Goal: Book appointment/travel/reservation

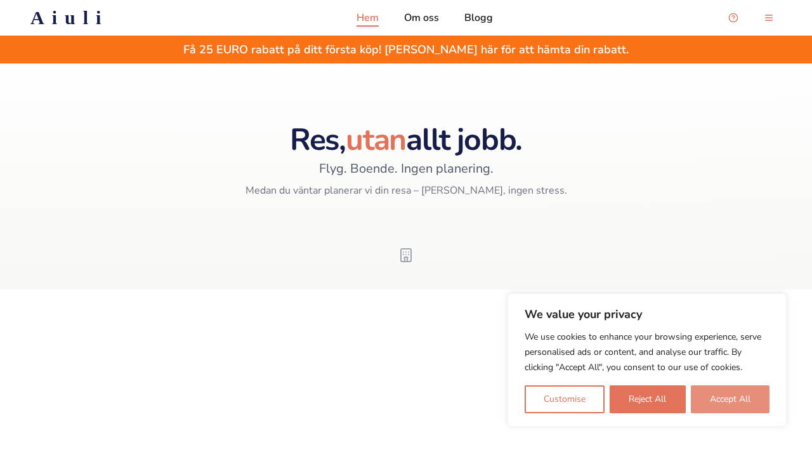
click at [714, 408] on button "Accept All" at bounding box center [730, 399] width 79 height 28
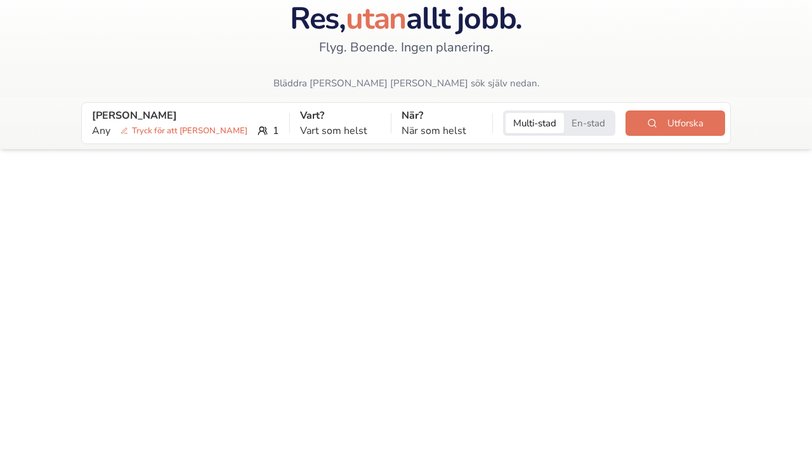
scroll to position [82, 0]
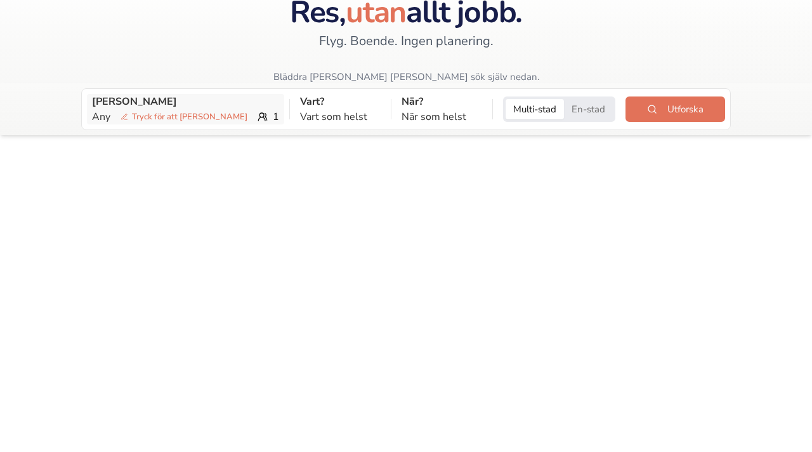
click at [129, 117] on span "Tryck för att [PERSON_NAME]" at bounding box center [183, 116] width 137 height 13
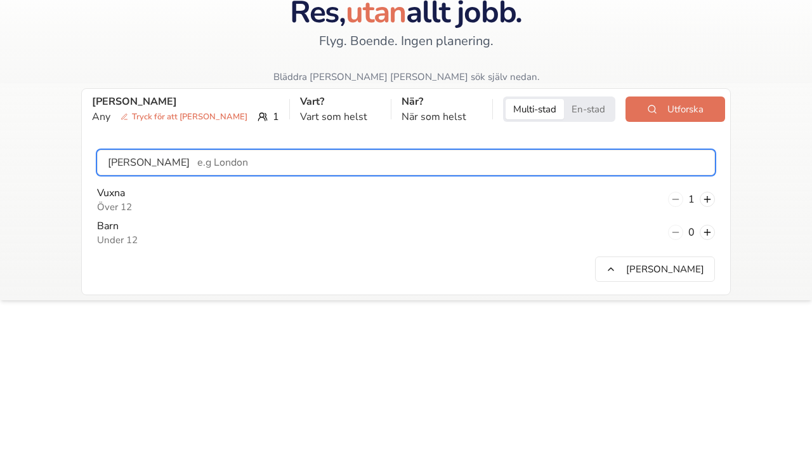
click at [190, 154] on input "text" at bounding box center [452, 162] width 525 height 25
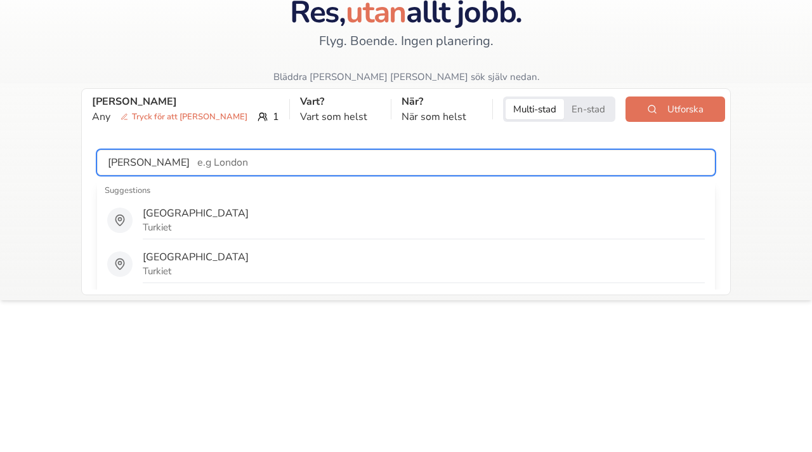
click at [190, 154] on input "text" at bounding box center [452, 162] width 525 height 25
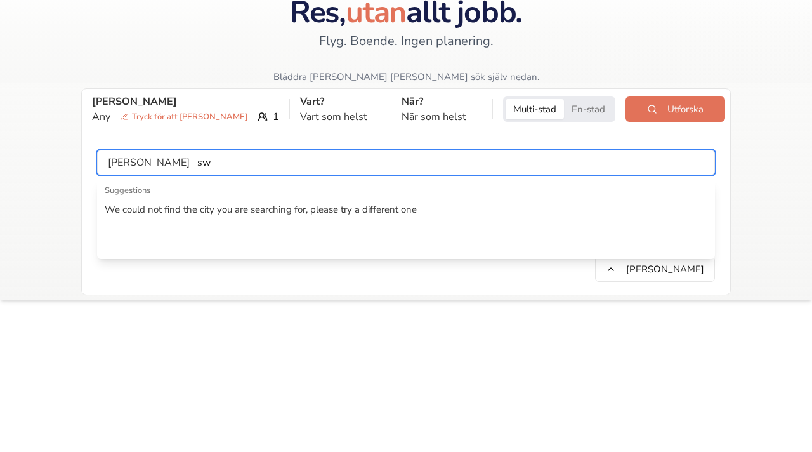
type input "s"
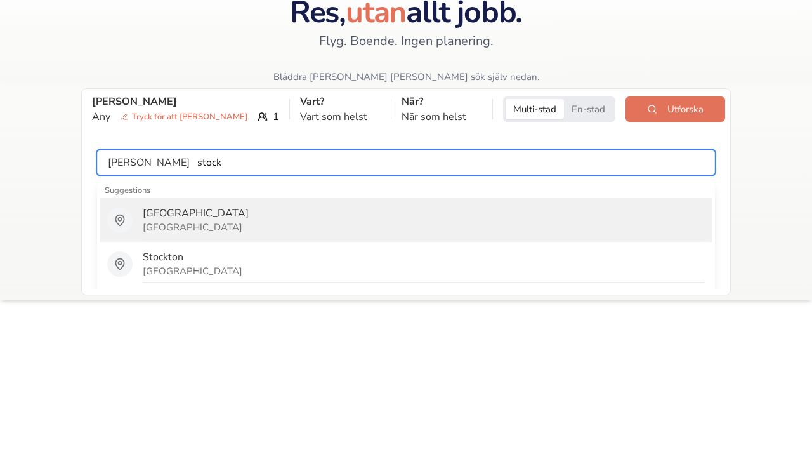
type input "[GEOGRAPHIC_DATA]"
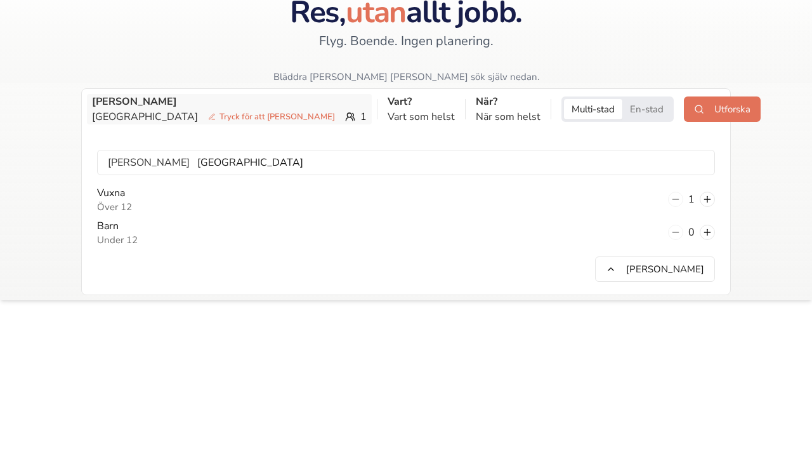
click at [252, 118] on div "Stockholm Tryck för att [PERSON_NAME] 1" at bounding box center [229, 116] width 275 height 15
click at [712, 202] on button at bounding box center [707, 199] width 15 height 15
click at [622, 103] on button "En-stad" at bounding box center [646, 109] width 49 height 20
click at [684, 106] on button "Utforska" at bounding box center [722, 108] width 77 height 25
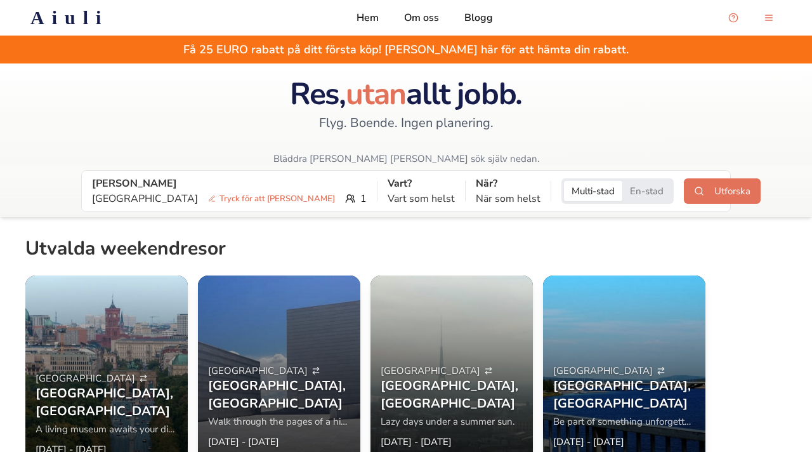
click at [622, 193] on button "En-stad" at bounding box center [646, 191] width 49 height 20
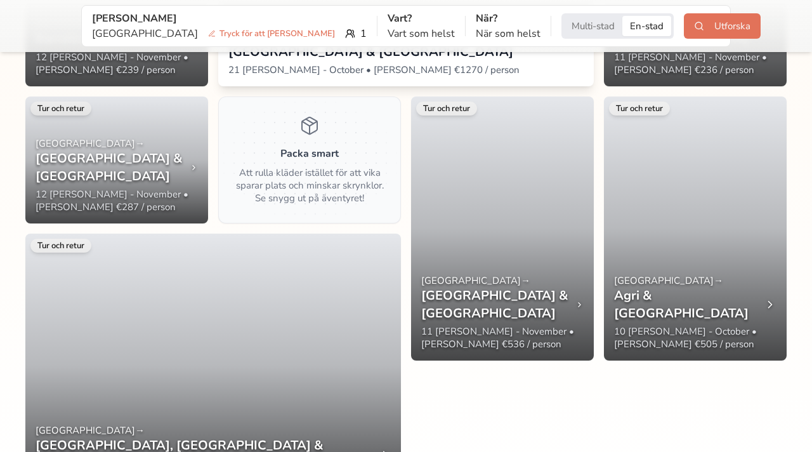
scroll to position [1944, 0]
